Goal: Check status: Check status

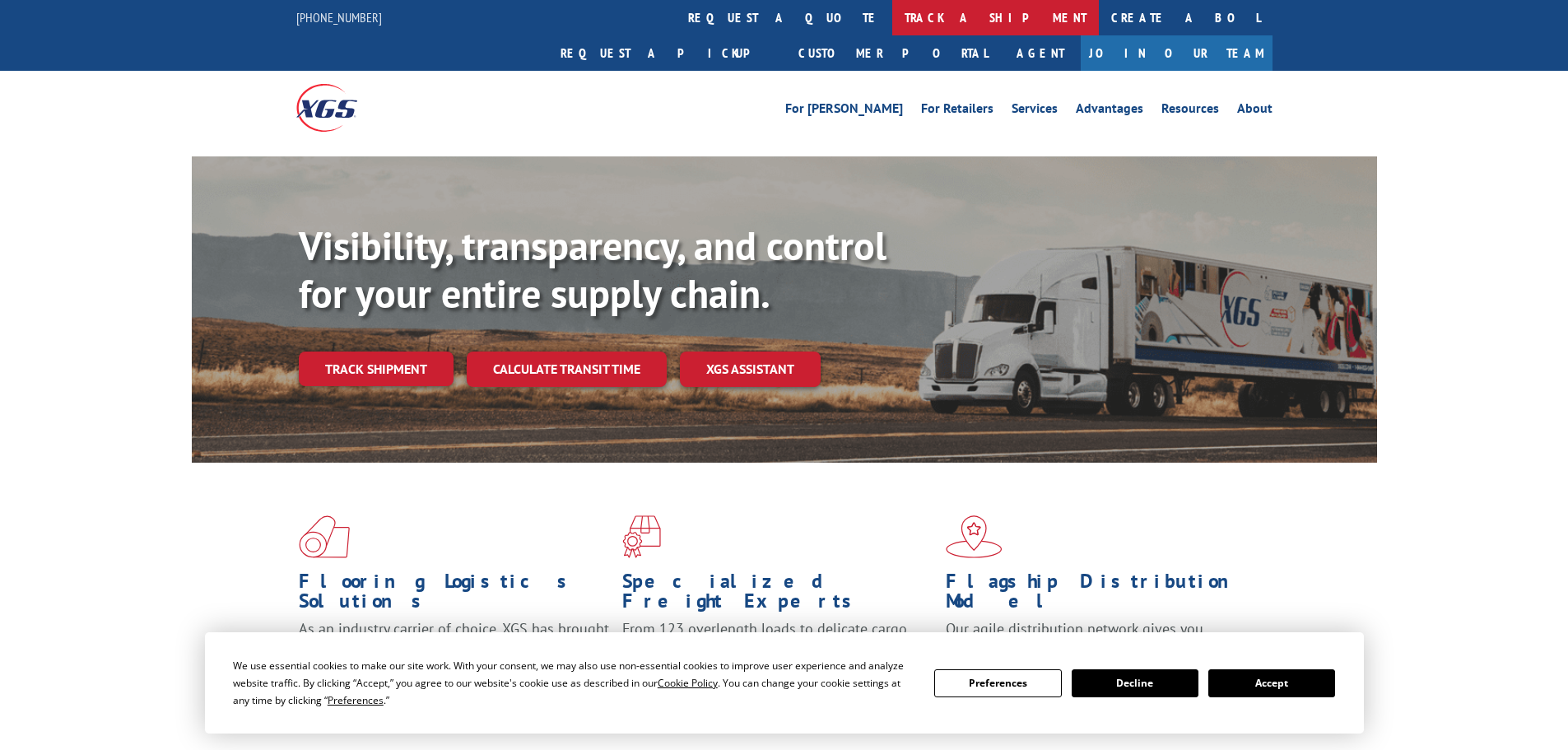
click at [892, 17] on link "track a shipment" at bounding box center [996, 18] width 207 height 35
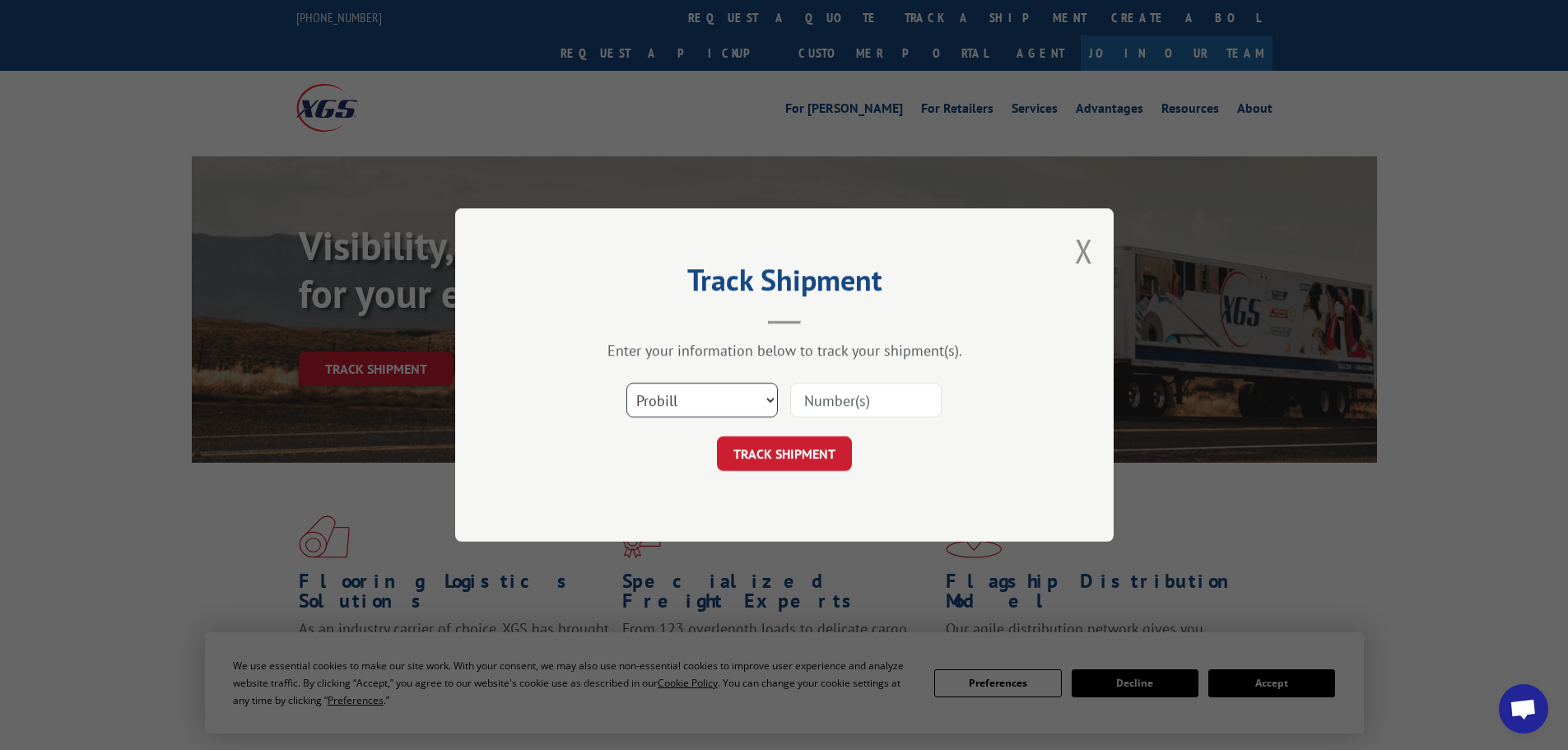
click at [704, 396] on select "Select category... Probill BOL PO" at bounding box center [702, 399] width 151 height 34
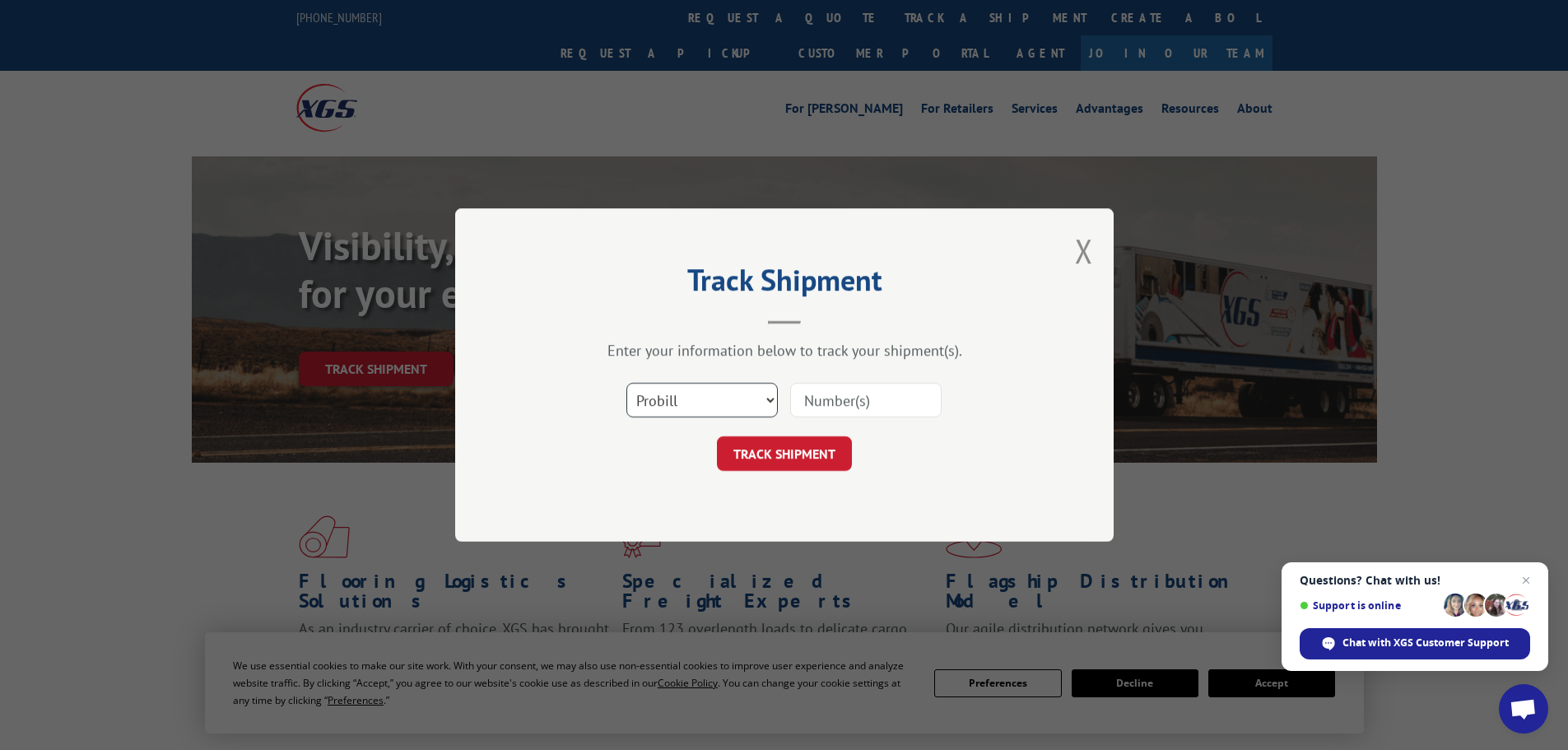
drag, startPoint x: 704, startPoint y: 400, endPoint x: 724, endPoint y: 401, distance: 20.0
click at [704, 400] on select "Select category... Probill BOL PO" at bounding box center [702, 399] width 151 height 34
click at [822, 400] on input at bounding box center [865, 399] width 151 height 34
type input "471888708942"
click button "TRACK SHIPMENT" at bounding box center [784, 453] width 135 height 34
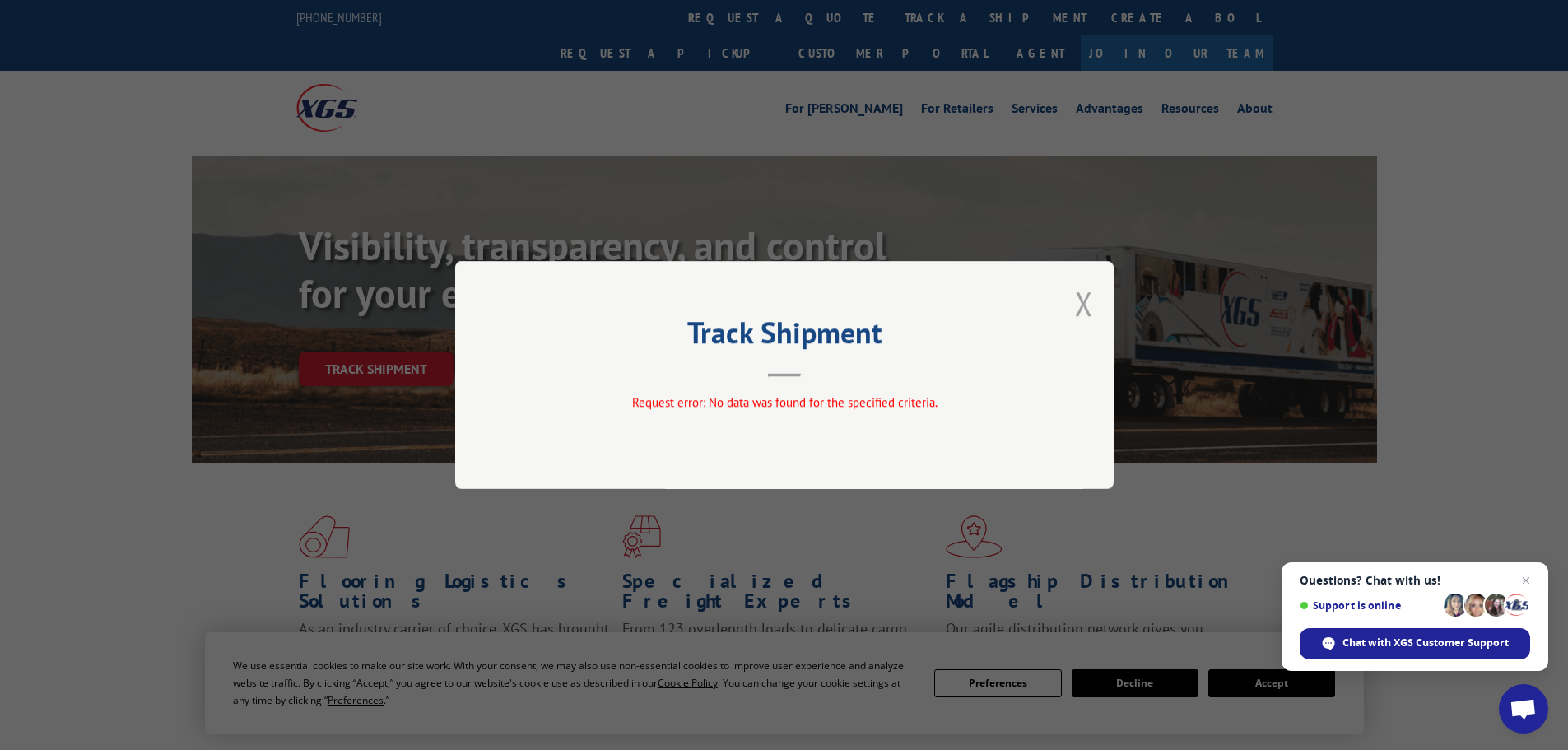
click at [1086, 303] on button "Close modal" at bounding box center [1084, 303] width 19 height 44
